Goal: Book appointment/travel/reservation

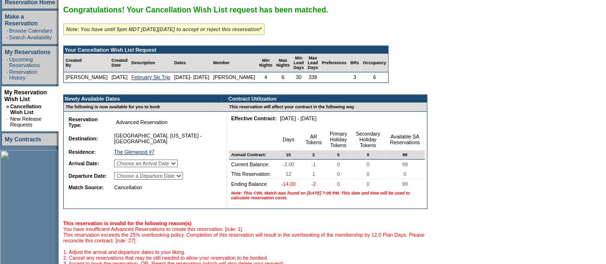
scroll to position [240, 0]
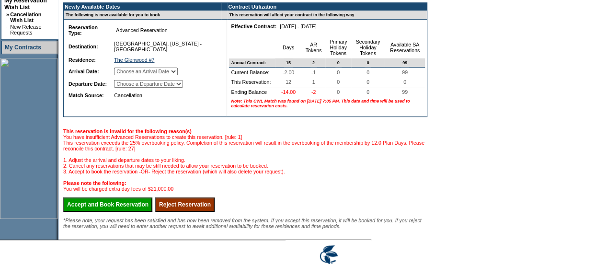
click at [178, 71] on select "Choose an Arrival Date [DATE] [DATE] [DATE] [DATE] [DATE] [DATE]" at bounding box center [146, 72] width 64 height 8
select select "[DATE]"
click at [126, 69] on select "Choose an Arrival Date [DATE] [DATE] [DATE] [DATE] [DATE] [DATE]" at bounding box center [146, 72] width 64 height 8
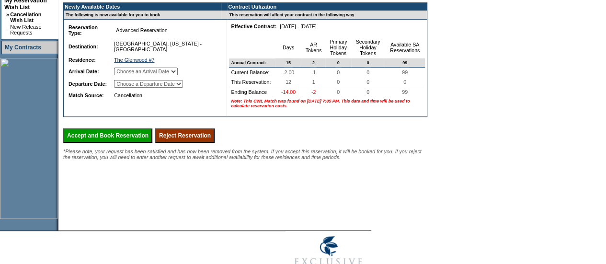
click at [183, 84] on select "Choose a Departure Date [DATE] [DATE] [DATE] [DATE] [DATE] [DATE]" at bounding box center [148, 84] width 69 height 8
select select "[DATE]"
click at [127, 88] on select "Choose a Departure Date [DATE] [DATE] [DATE] [DATE] [DATE] [DATE]" at bounding box center [148, 84] width 69 height 8
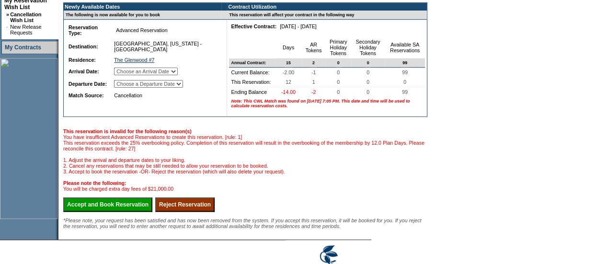
click at [180, 86] on select "Choose a Departure Date [DATE] [DATE] [DATE] [DATE] [DATE] [DATE]" at bounding box center [148, 84] width 69 height 8
click at [173, 72] on select "Choose an Arrival Date [DATE] [DATE] [DATE] [DATE] [DATE] [DATE]" at bounding box center [146, 72] width 64 height 8
click at [98, 116] on td "Reservation Type: Advanced Reservation Reservation Subtype: Destination: [GEOGR…" at bounding box center [143, 68] width 158 height 97
click at [115, 212] on input "Accept and Book Reservation" at bounding box center [107, 204] width 89 height 14
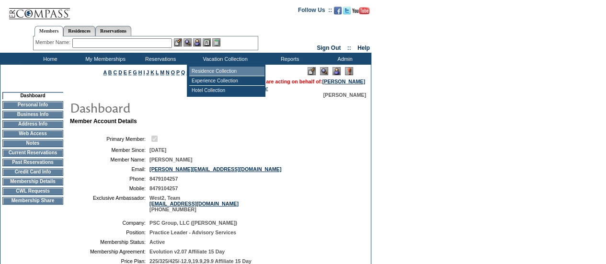
click at [211, 69] on td "Residence Collection" at bounding box center [226, 72] width 75 height 10
